Goal: Navigation & Orientation: Find specific page/section

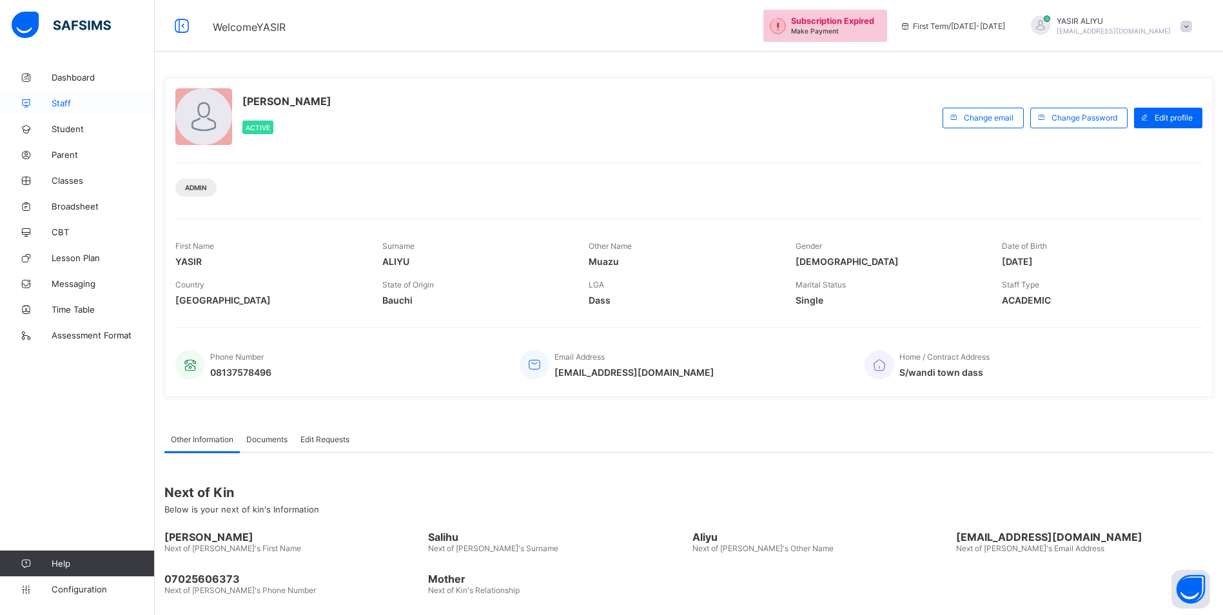
click at [56, 106] on span "Staff" at bounding box center [103, 103] width 103 height 10
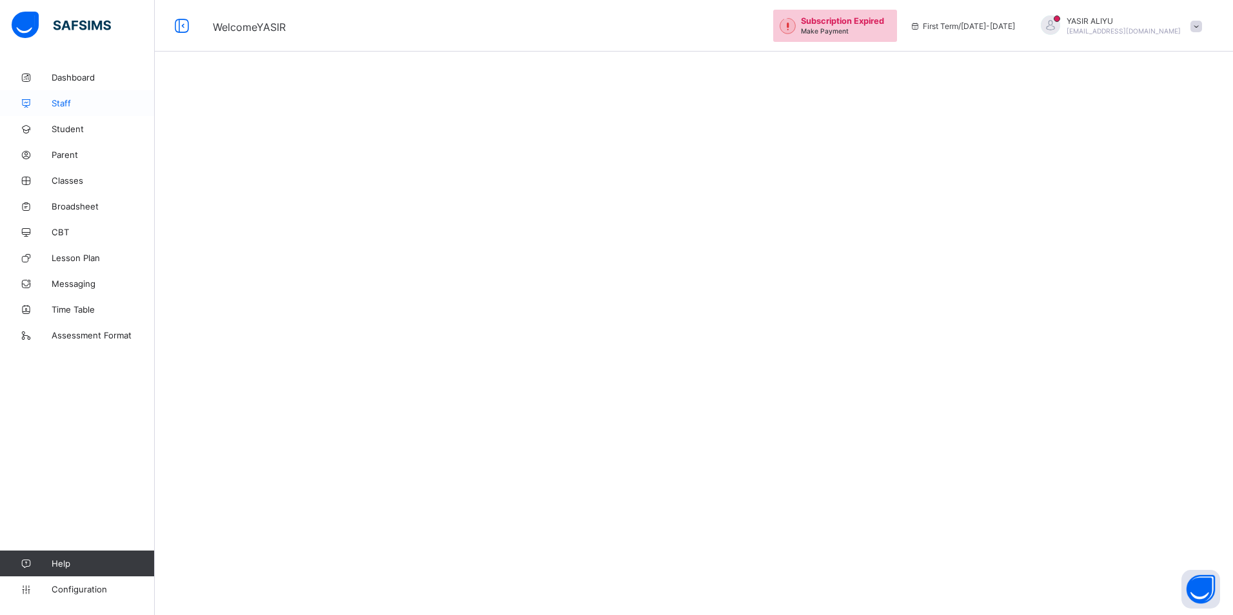
click at [75, 104] on span "Staff" at bounding box center [103, 103] width 103 height 10
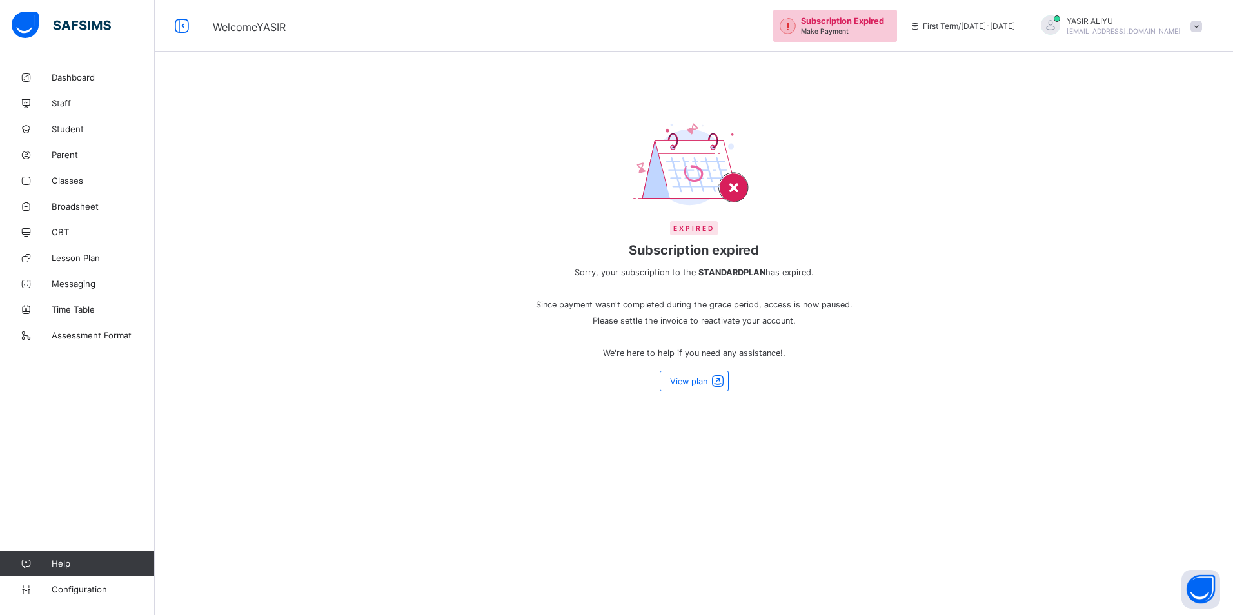
click at [1195, 22] on span at bounding box center [1196, 27] width 12 height 12
click at [1163, 146] on span "Logout" at bounding box center [1159, 148] width 85 height 15
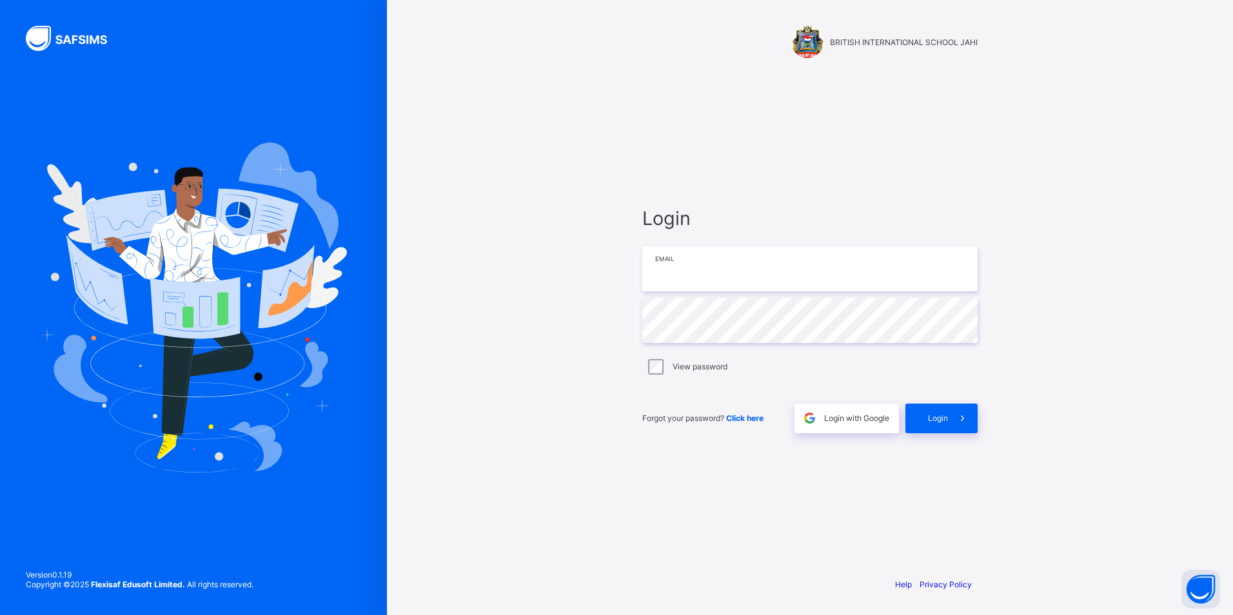
type input "**********"
click at [930, 414] on span "Login" at bounding box center [938, 418] width 20 height 10
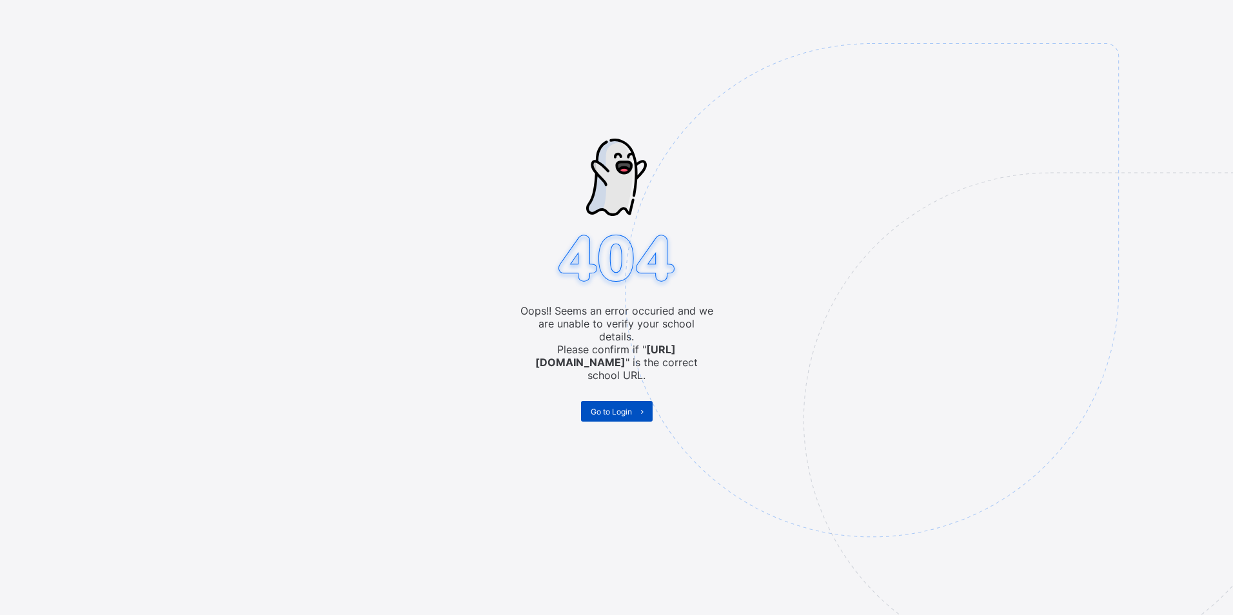
click at [615, 407] on span "Go to Login" at bounding box center [610, 412] width 41 height 10
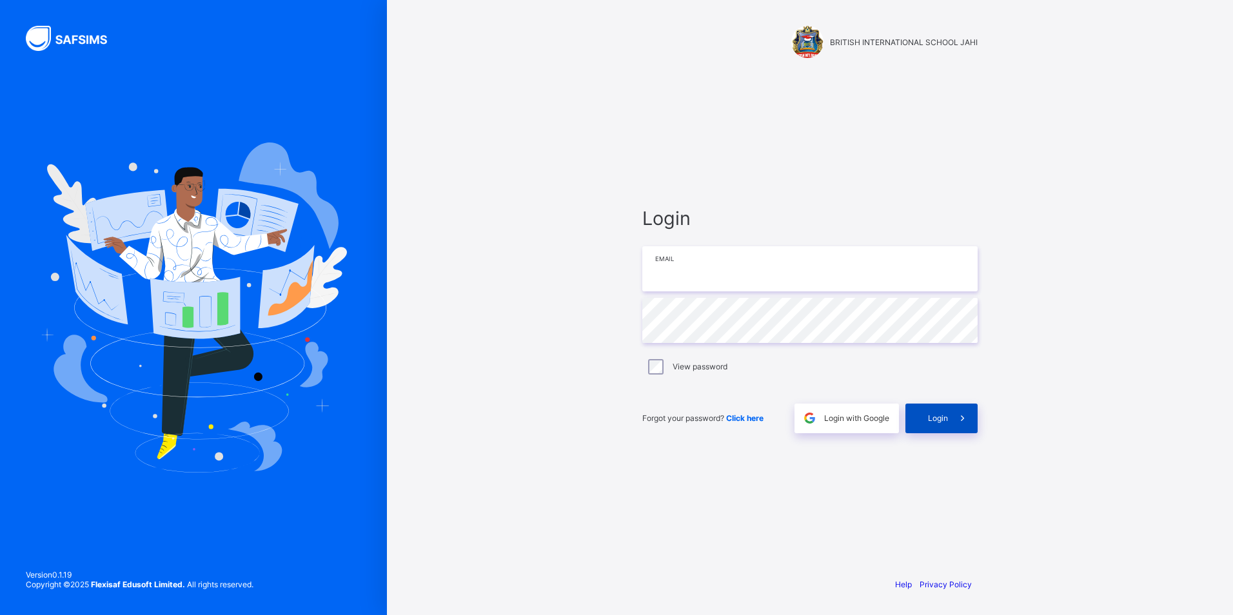
type input "**********"
click at [931, 420] on span "Login" at bounding box center [938, 418] width 20 height 10
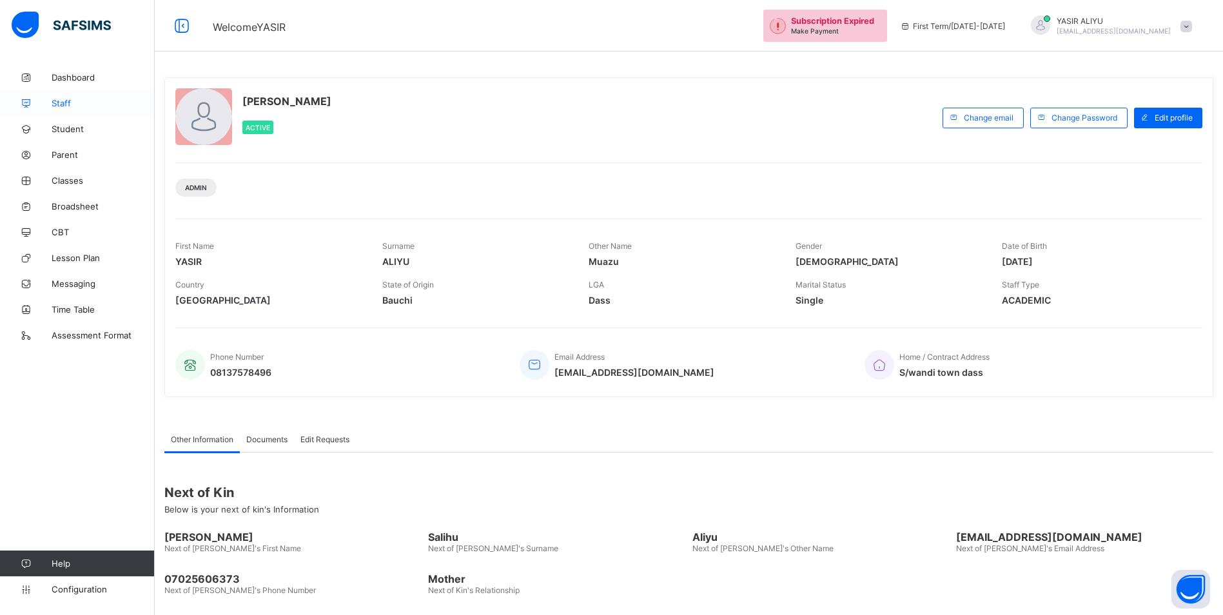
click at [65, 112] on link "Staff" at bounding box center [77, 103] width 155 height 26
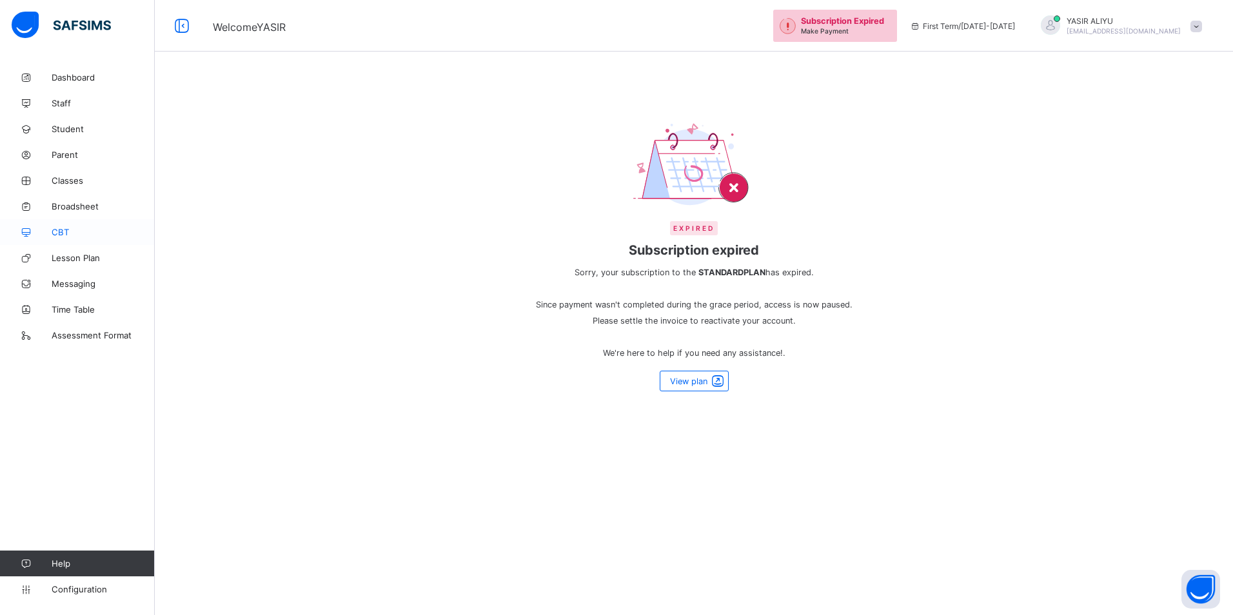
click at [52, 233] on span "CBT" at bounding box center [103, 232] width 103 height 10
click at [72, 157] on span "Parent" at bounding box center [103, 155] width 103 height 10
click at [67, 176] on span "Classes" at bounding box center [103, 180] width 103 height 10
click at [54, 223] on link "CBT" at bounding box center [77, 232] width 155 height 26
click at [66, 179] on span "Classes" at bounding box center [103, 180] width 103 height 10
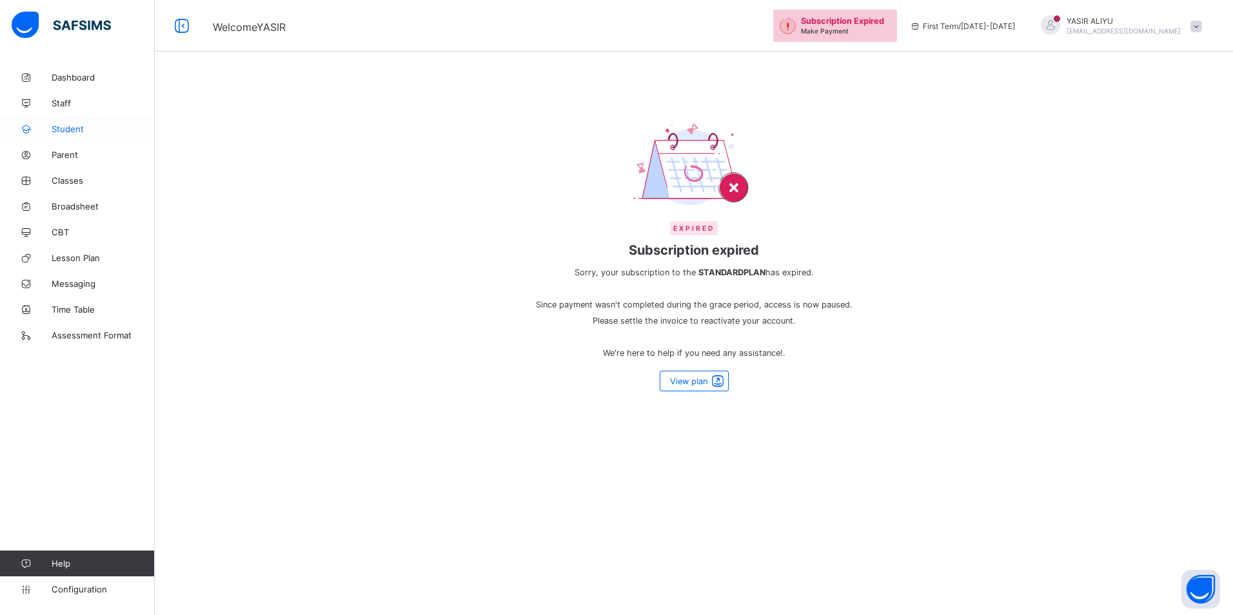
click at [73, 129] on span "Student" at bounding box center [103, 129] width 103 height 10
